Goal: Task Accomplishment & Management: Manage account settings

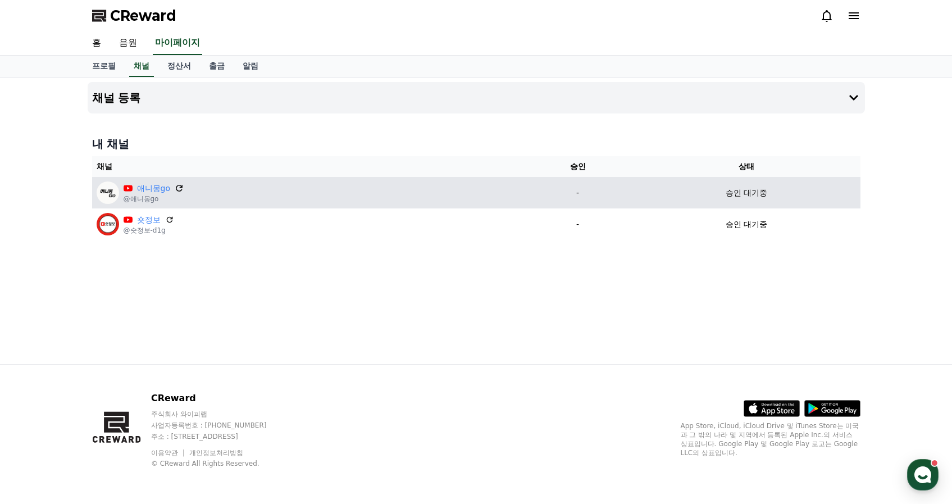
click at [174, 189] on icon at bounding box center [179, 188] width 10 height 10
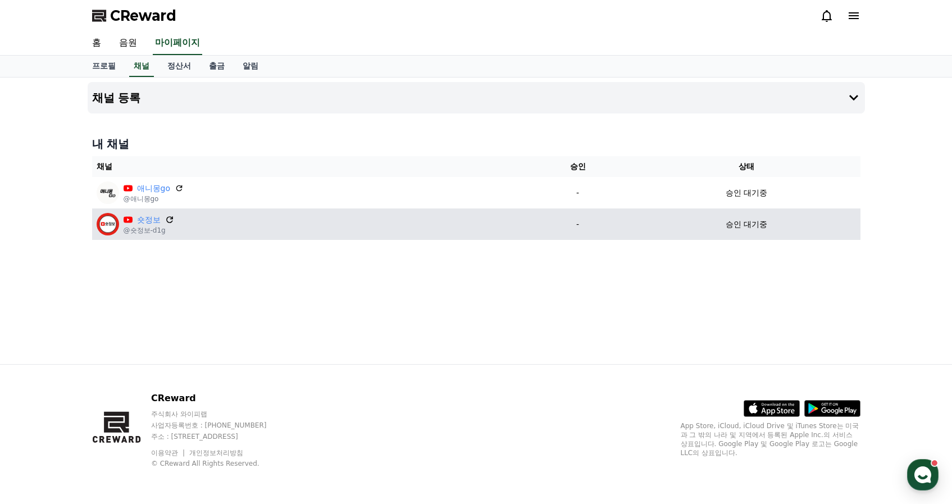
click at [169, 220] on icon at bounding box center [170, 220] width 10 height 10
